Goal: Task Accomplishment & Management: Use online tool/utility

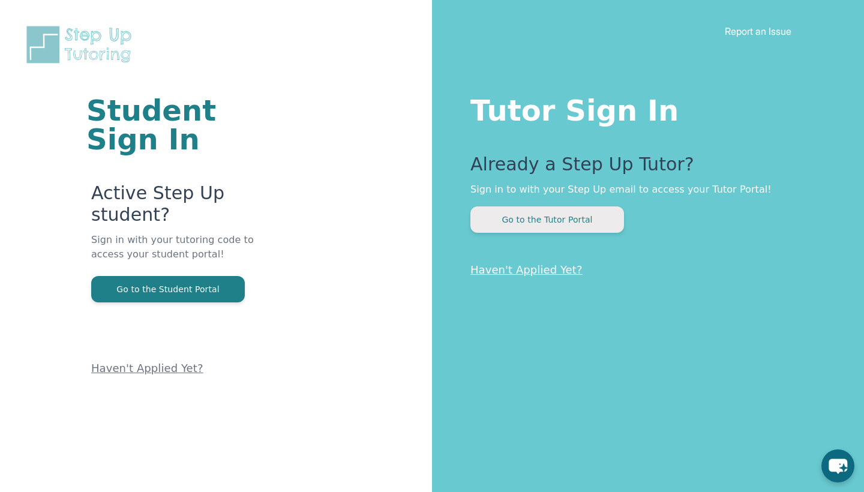
click at [595, 208] on button "Go to the Tutor Portal" at bounding box center [547, 219] width 154 height 26
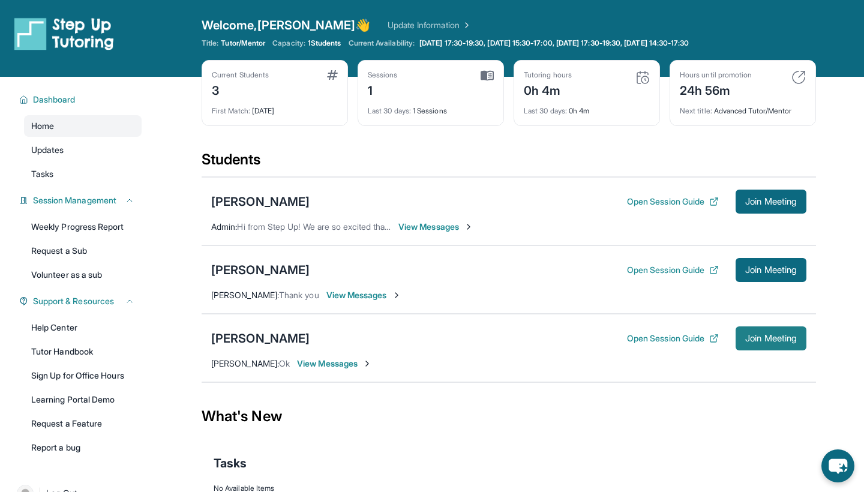
click at [768, 338] on span "Join Meeting" at bounding box center [771, 338] width 52 height 7
click at [769, 342] on span "Join Meeting" at bounding box center [771, 338] width 52 height 7
drag, startPoint x: 769, startPoint y: 48, endPoint x: 561, endPoint y: 349, distance: 365.4
click at [561, 349] on div "Amiliyah Kenly Open Session Guide Join Meeting" at bounding box center [508, 338] width 595 height 24
click at [748, 338] on span "Join Meeting" at bounding box center [771, 338] width 52 height 7
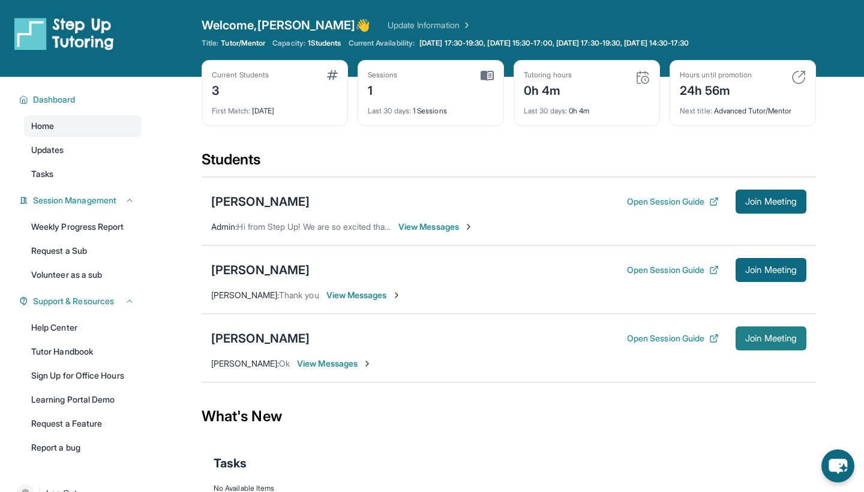
click at [761, 339] on span "Join Meeting" at bounding box center [771, 338] width 52 height 7
click at [763, 338] on span "Join Meeting" at bounding box center [771, 338] width 52 height 7
click at [780, 342] on span "Join Meeting" at bounding box center [771, 338] width 52 height 7
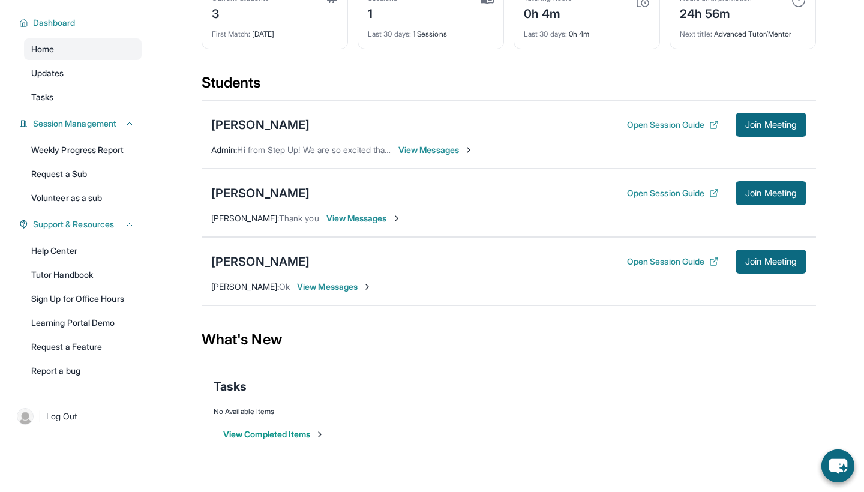
scroll to position [77, 0]
click at [64, 416] on span "Log Out" at bounding box center [61, 416] width 31 height 12
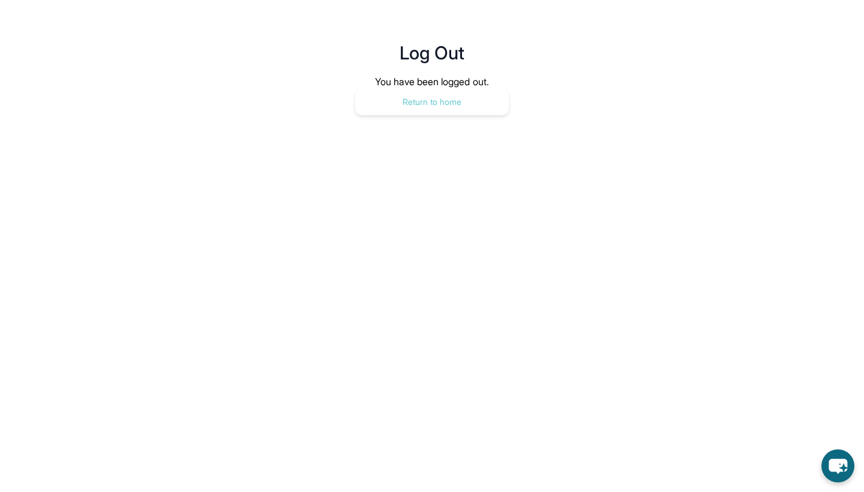
click at [422, 102] on button "Return to home" at bounding box center [432, 102] width 154 height 26
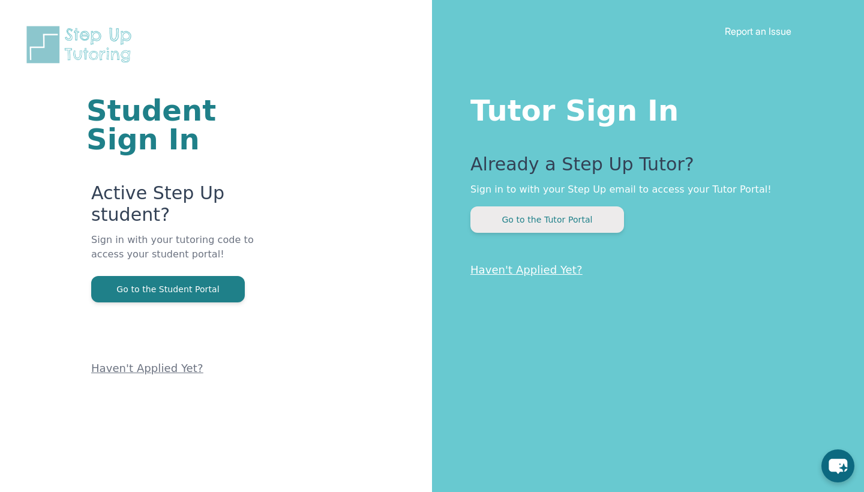
click at [505, 222] on button "Go to the Tutor Portal" at bounding box center [547, 219] width 154 height 26
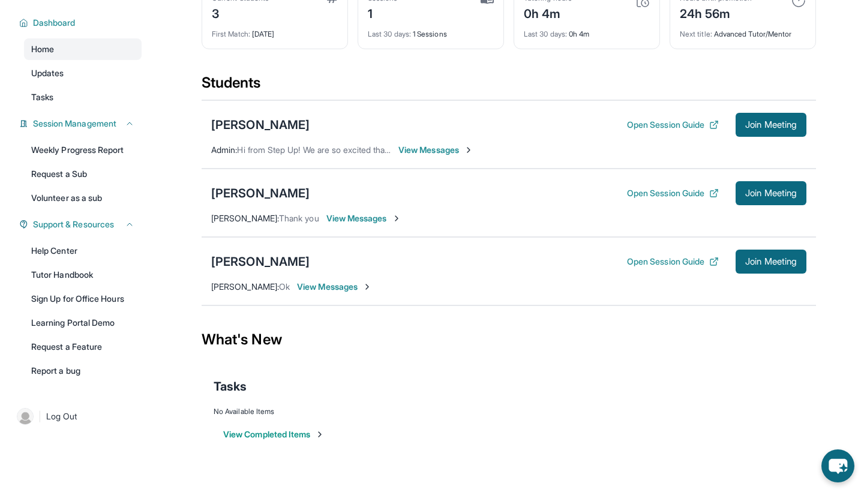
scroll to position [77, 0]
click at [760, 260] on span "Join Meeting" at bounding box center [771, 261] width 52 height 7
click at [662, 263] on button "Open Session Guide" at bounding box center [673, 262] width 92 height 12
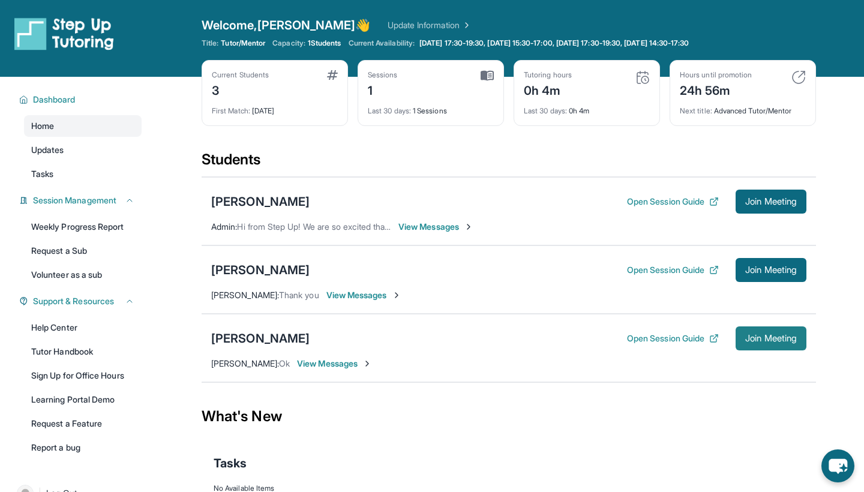
click at [754, 336] on span "Join Meeting" at bounding box center [771, 338] width 52 height 7
click at [689, 340] on button "Open Session Guide" at bounding box center [673, 338] width 92 height 12
